Goal: Task Accomplishment & Management: Complete application form

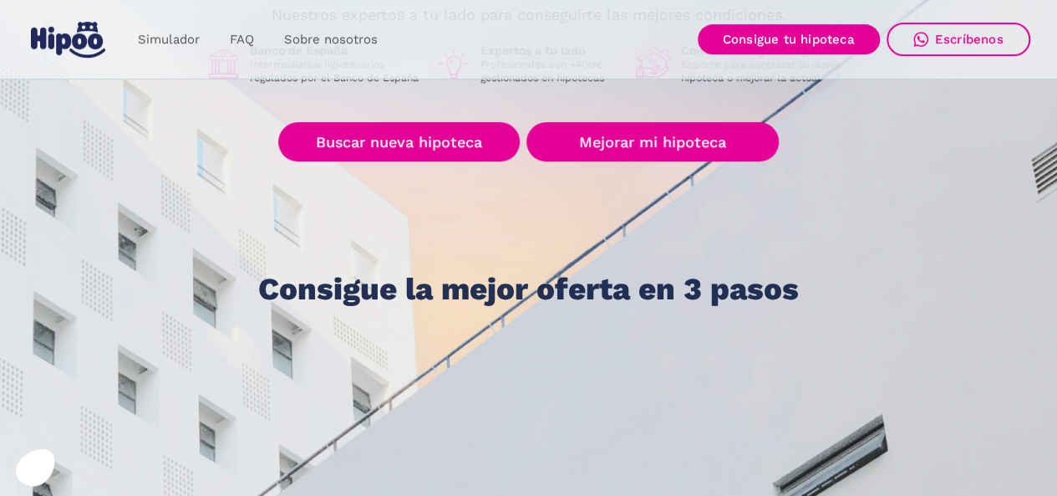
scroll to position [315, 0]
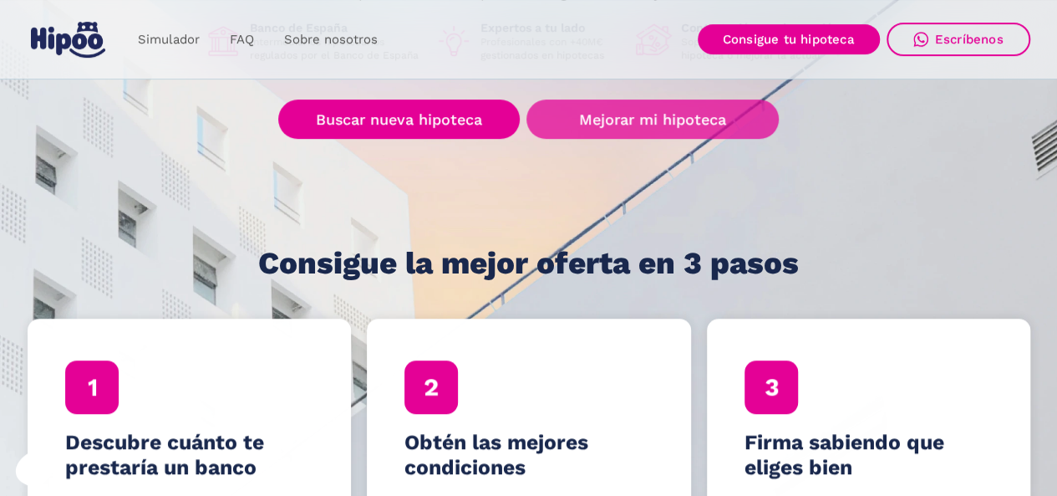
click at [742, 124] on link "Mejorar mi hipoteca" at bounding box center [652, 118] width 252 height 39
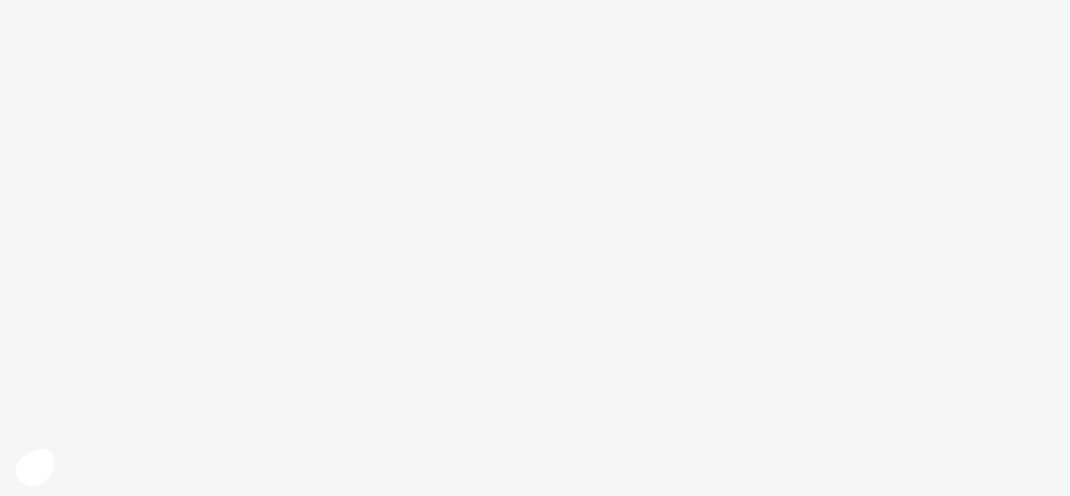
click at [696, 114] on body at bounding box center [535, 248] width 1070 height 496
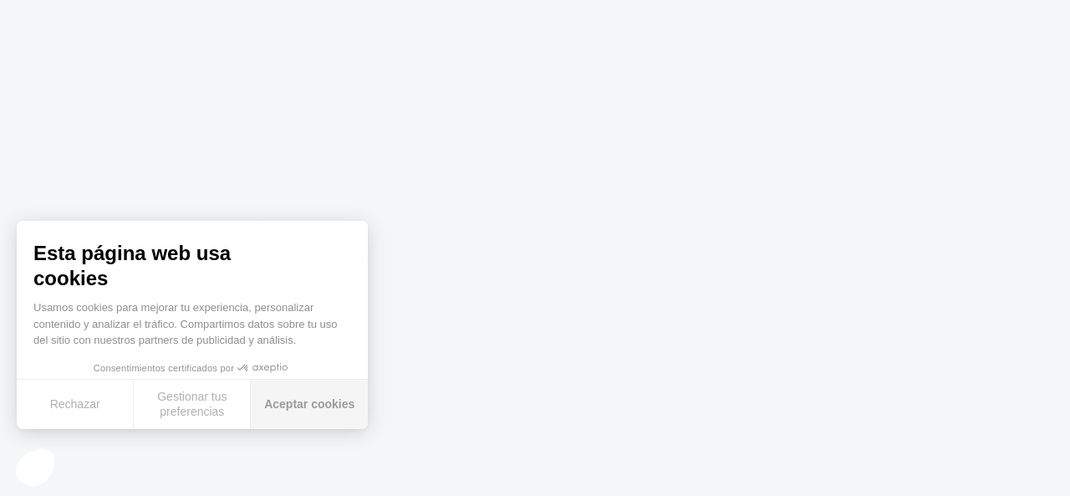
click at [318, 394] on button "Aceptar cookies" at bounding box center [309, 403] width 117 height 49
